Goal: Find specific page/section: Find specific page/section

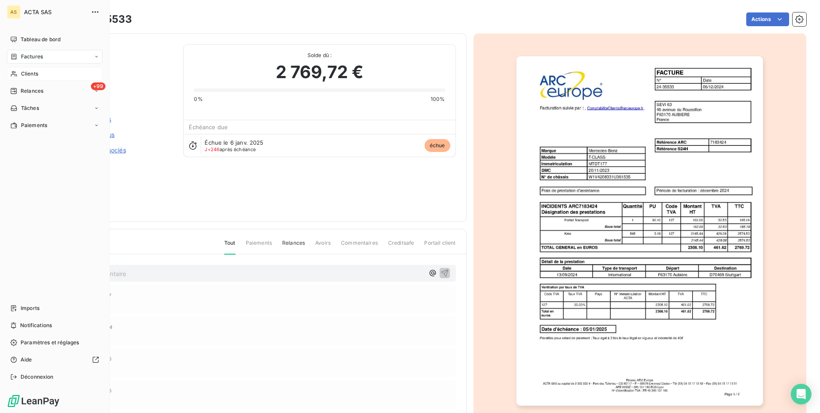
click at [34, 73] on span "Clients" at bounding box center [29, 74] width 17 height 8
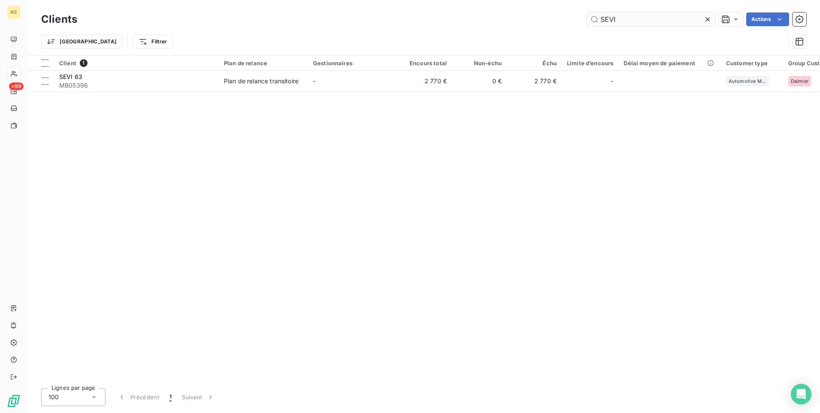
click at [634, 18] on input "SEVI" at bounding box center [651, 19] width 129 height 14
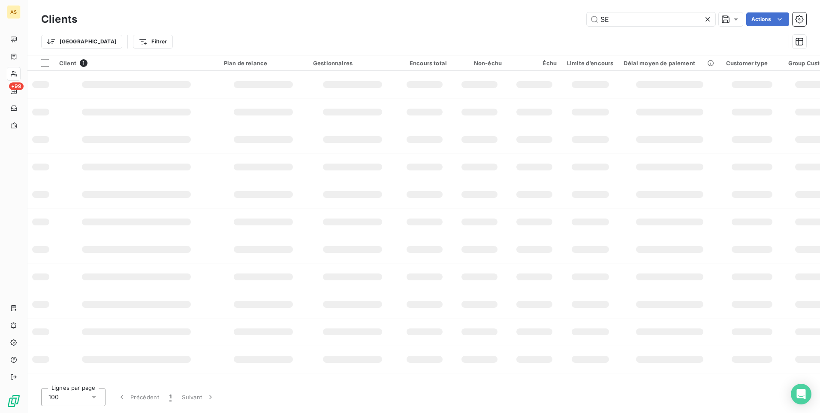
type input "S"
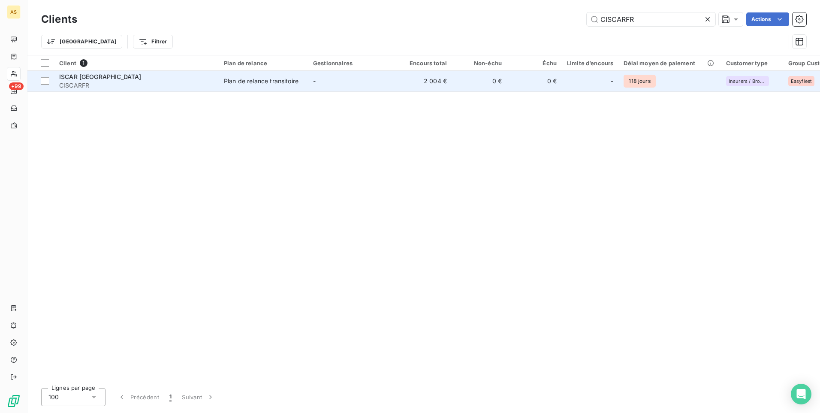
type input "CISCARFR"
click at [262, 82] on div "Plan de relance transitoire" at bounding box center [261, 81] width 75 height 9
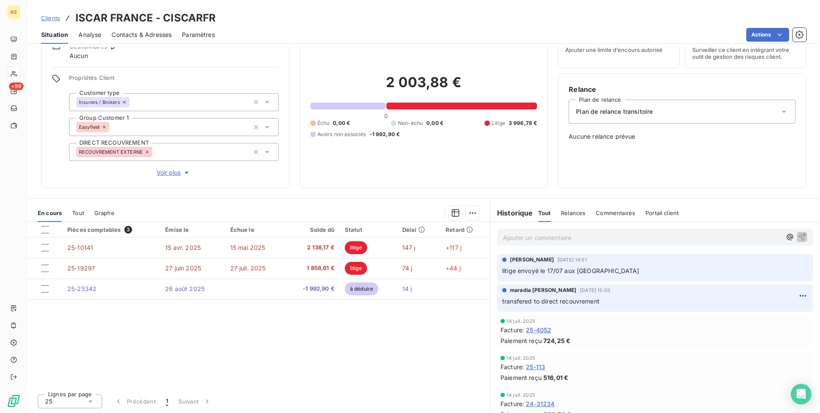
click at [46, 16] on span "Clients" at bounding box center [50, 18] width 19 height 7
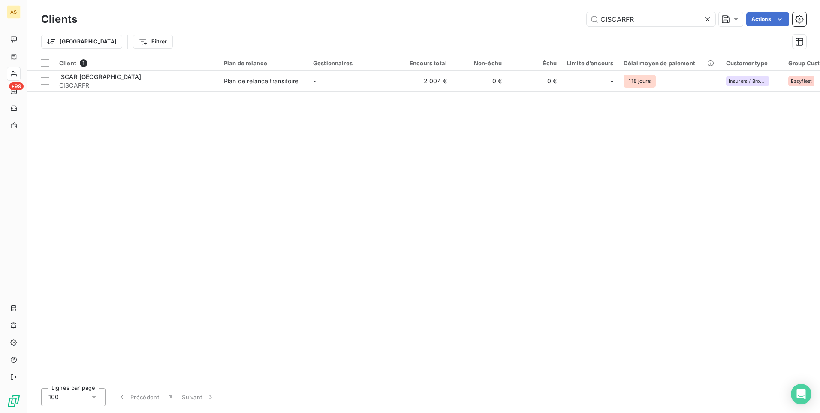
drag, startPoint x: 649, startPoint y: 17, endPoint x: 569, endPoint y: 28, distance: 81.0
click at [569, 28] on div "Clients CISCARFR Actions Trier Filtrer" at bounding box center [423, 32] width 765 height 45
